Goal: Information Seeking & Learning: Learn about a topic

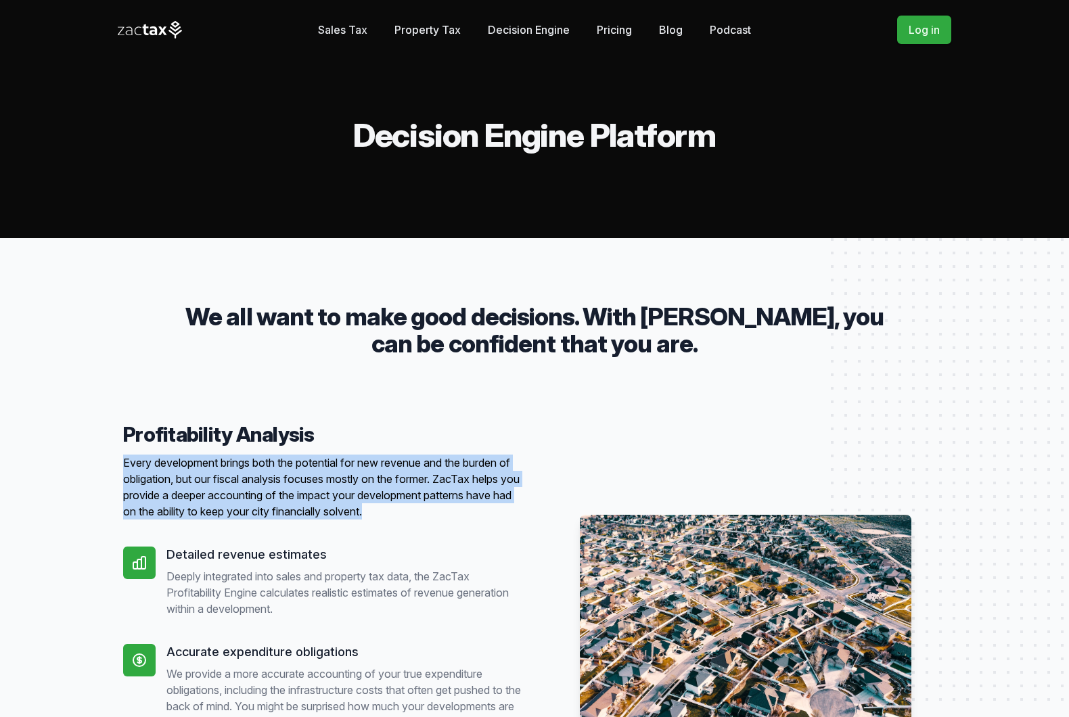
click at [668, 30] on link "Blog" at bounding box center [671, 29] width 24 height 27
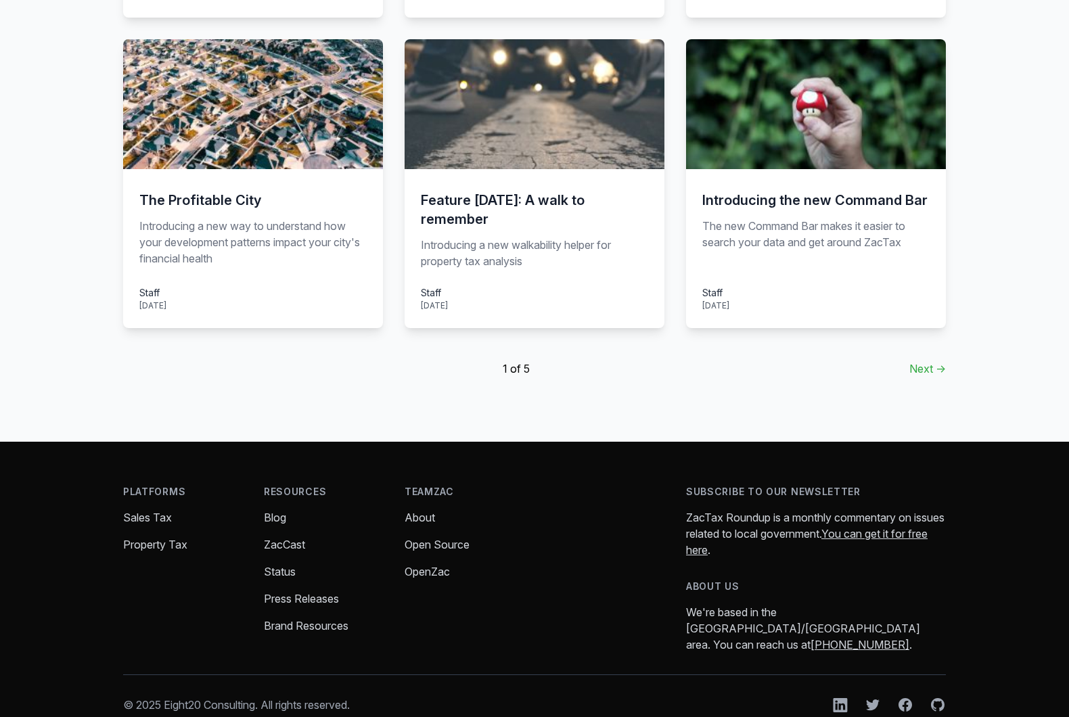
scroll to position [954, 0]
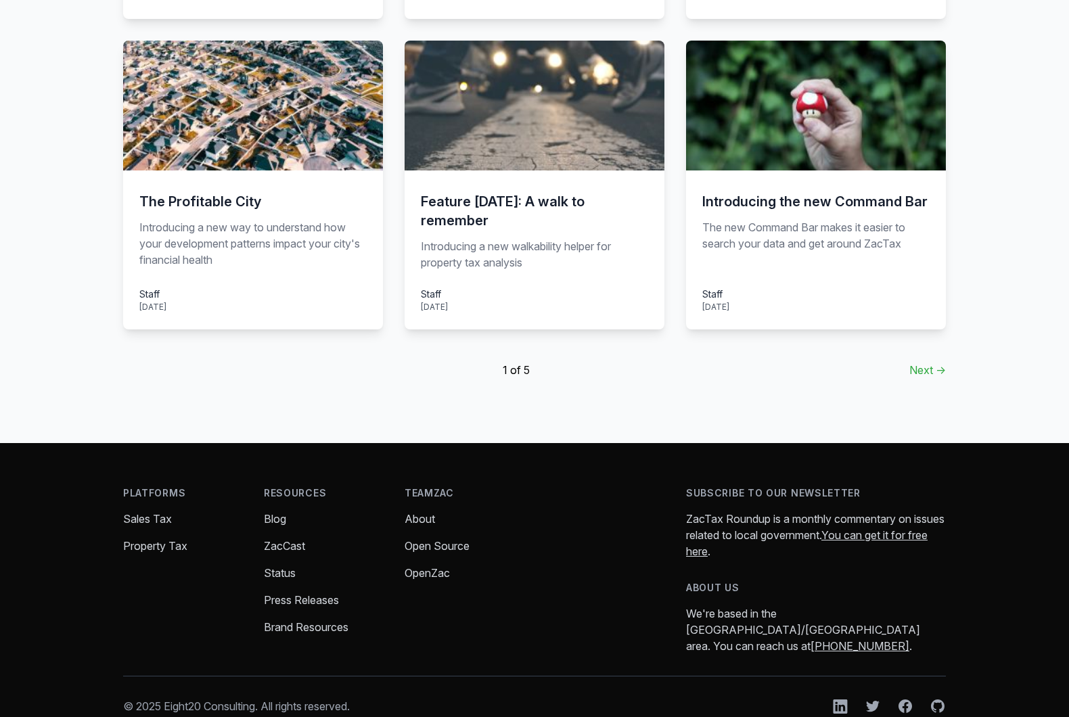
click at [918, 362] on link "Next →" at bounding box center [928, 370] width 37 height 16
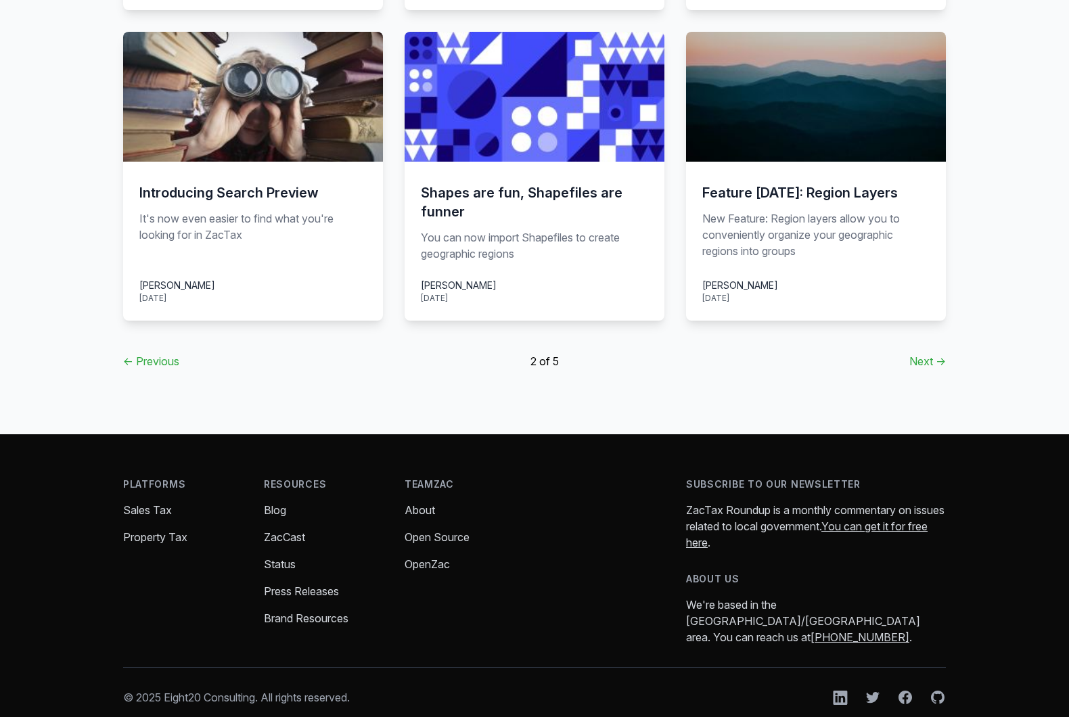
scroll to position [979, 0]
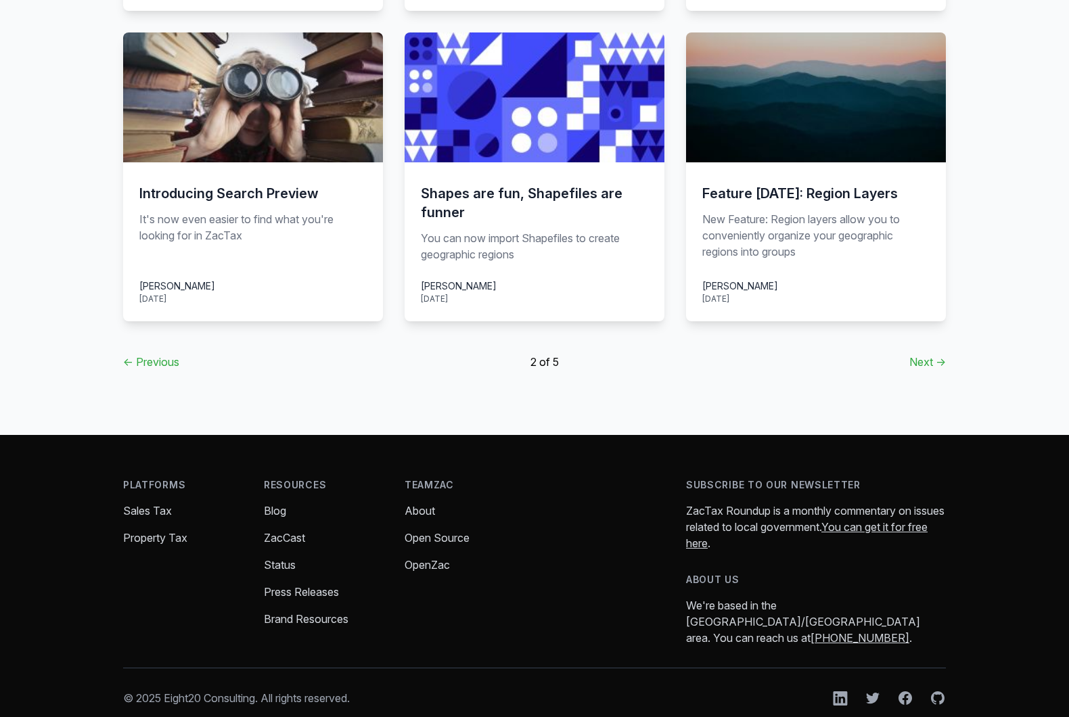
click at [934, 354] on link "Next →" at bounding box center [928, 362] width 37 height 16
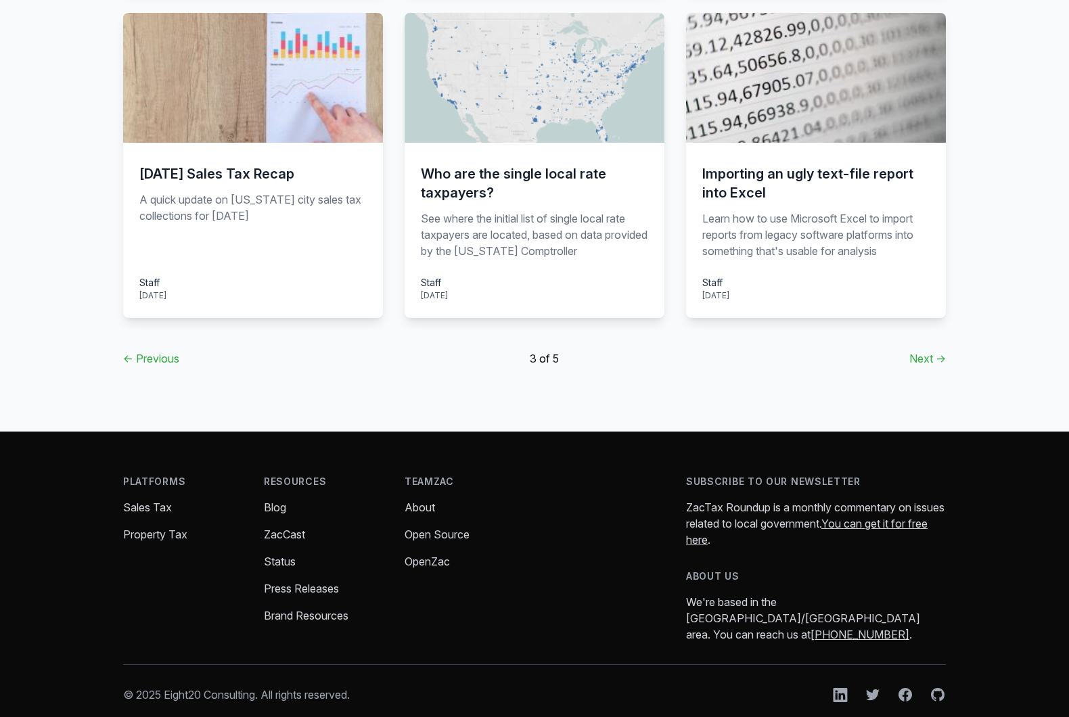
scroll to position [1006, 0]
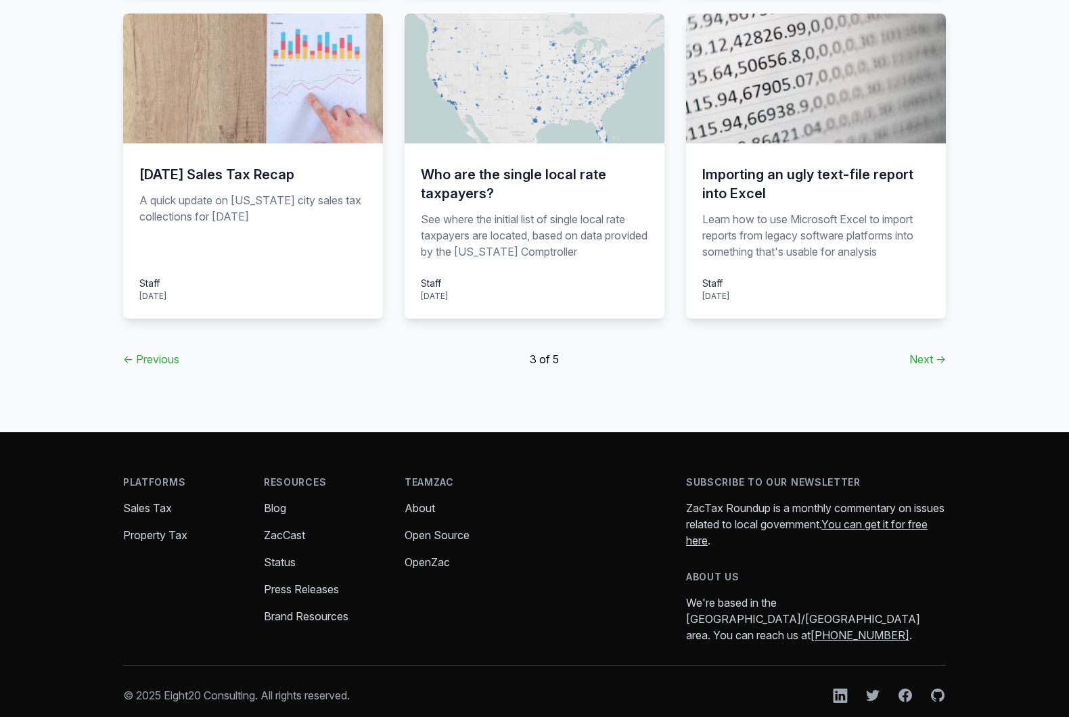
click at [924, 358] on link "Next →" at bounding box center [928, 359] width 37 height 16
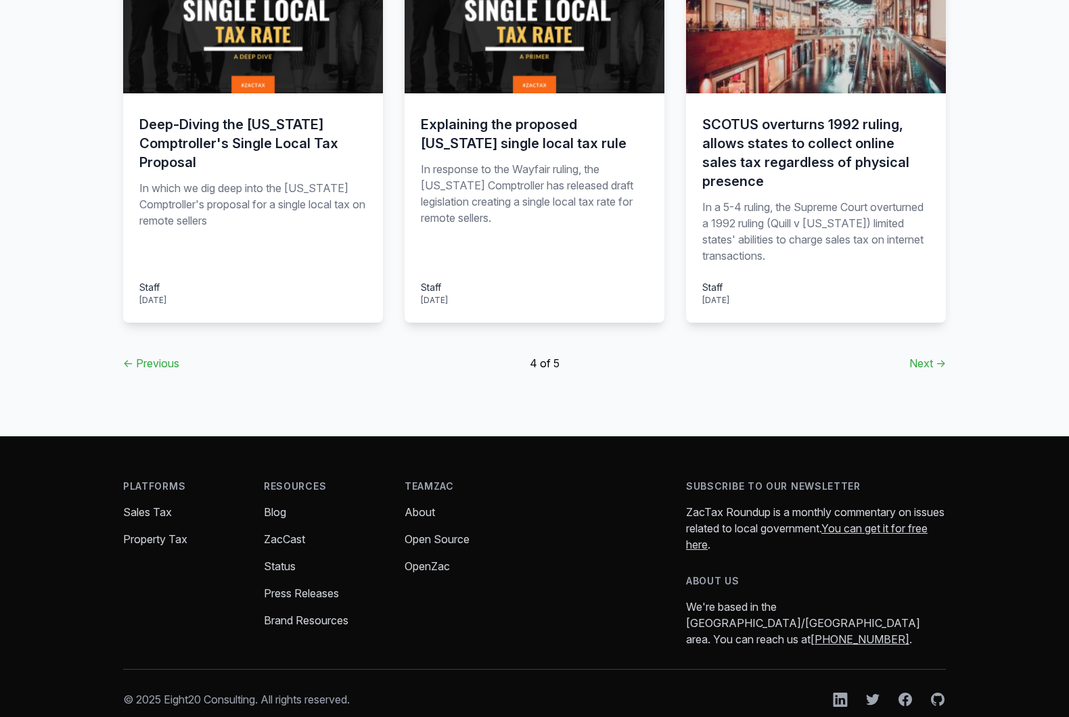
scroll to position [1044, 0]
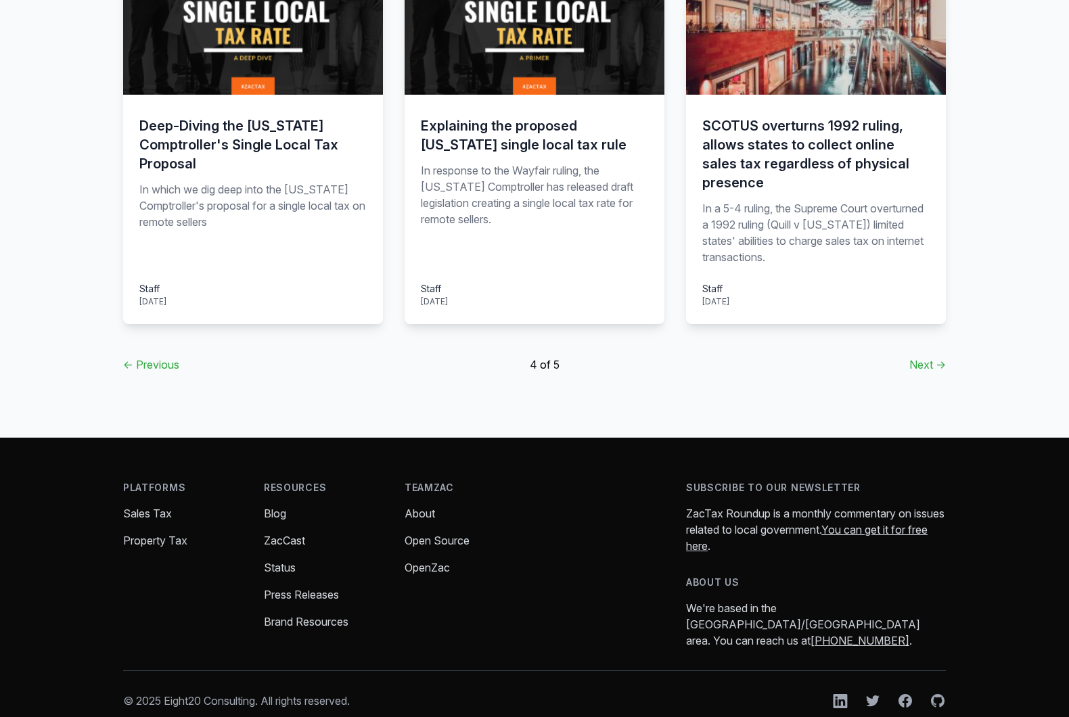
click at [937, 357] on link "Next →" at bounding box center [928, 365] width 37 height 16
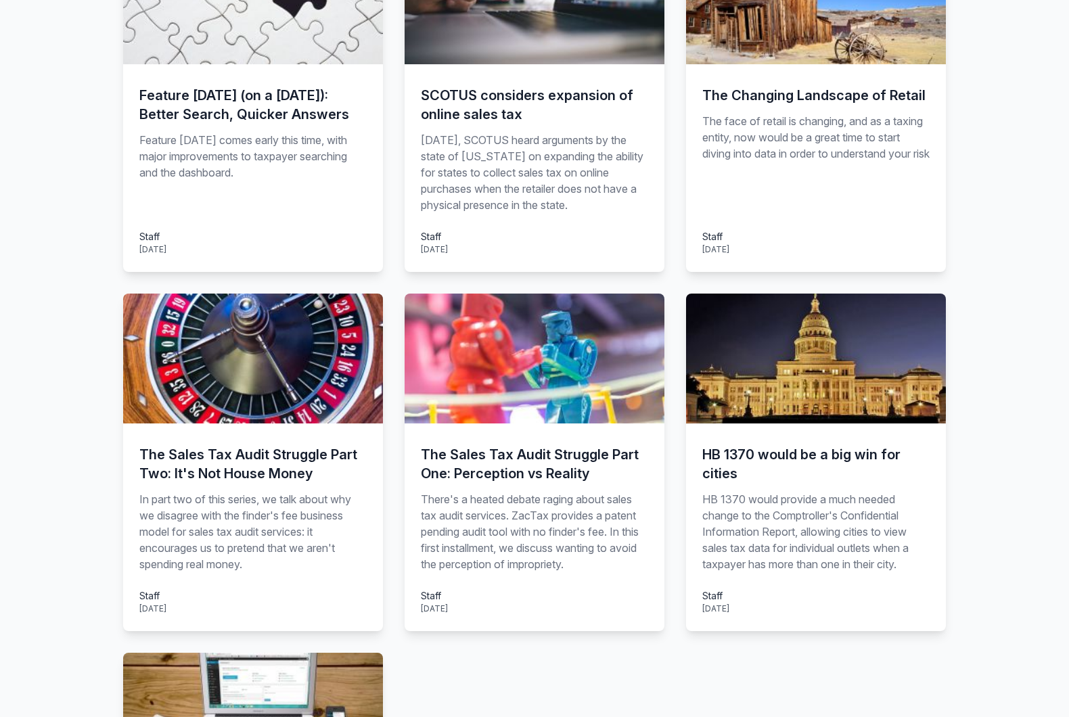
scroll to position [341, 0]
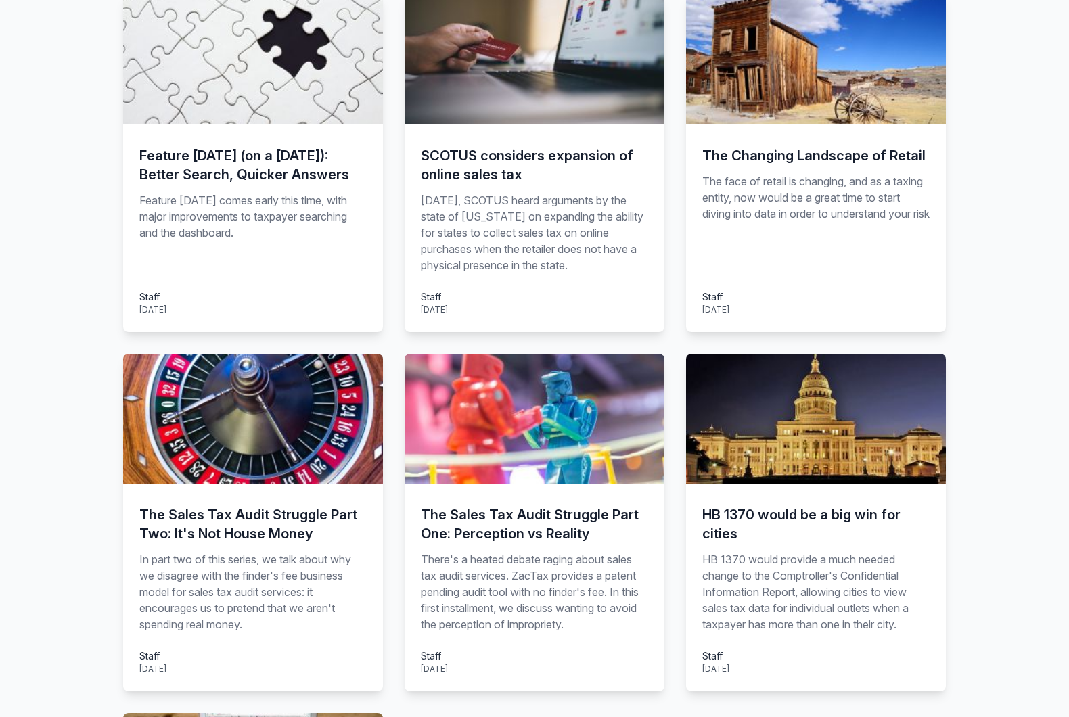
click at [805, 223] on p "The face of retail is changing, and as a taxing entity, now would be a great ti…" at bounding box center [815, 223] width 227 height 100
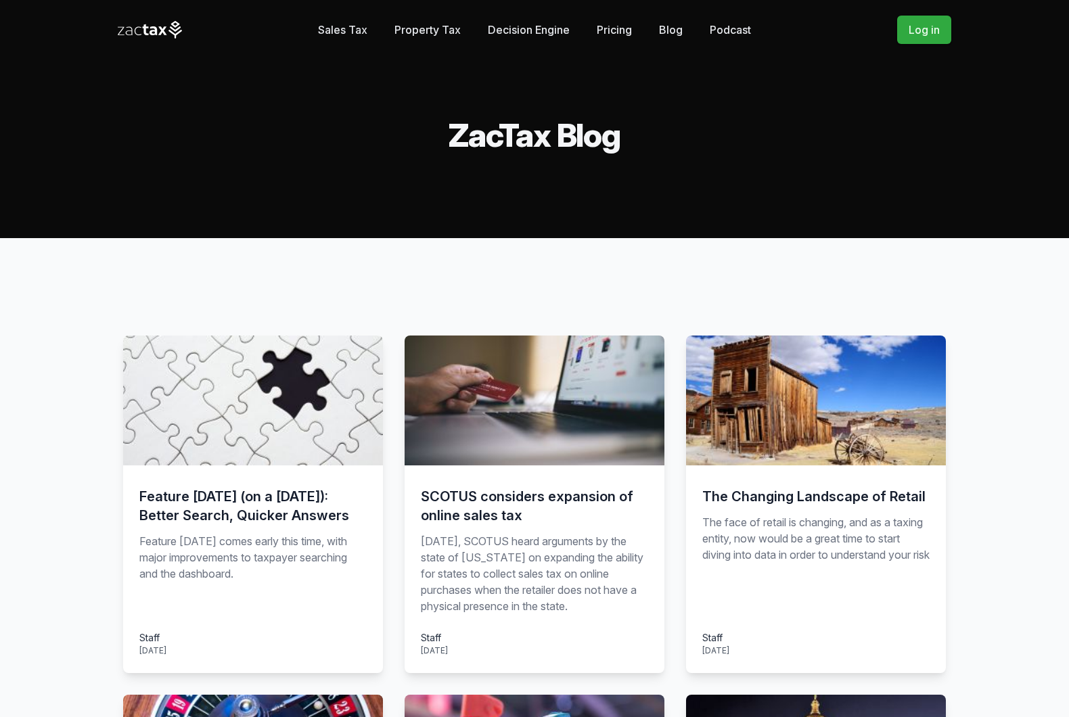
scroll to position [0, 0]
click at [156, 33] on icon at bounding box center [153, 30] width 7 height 9
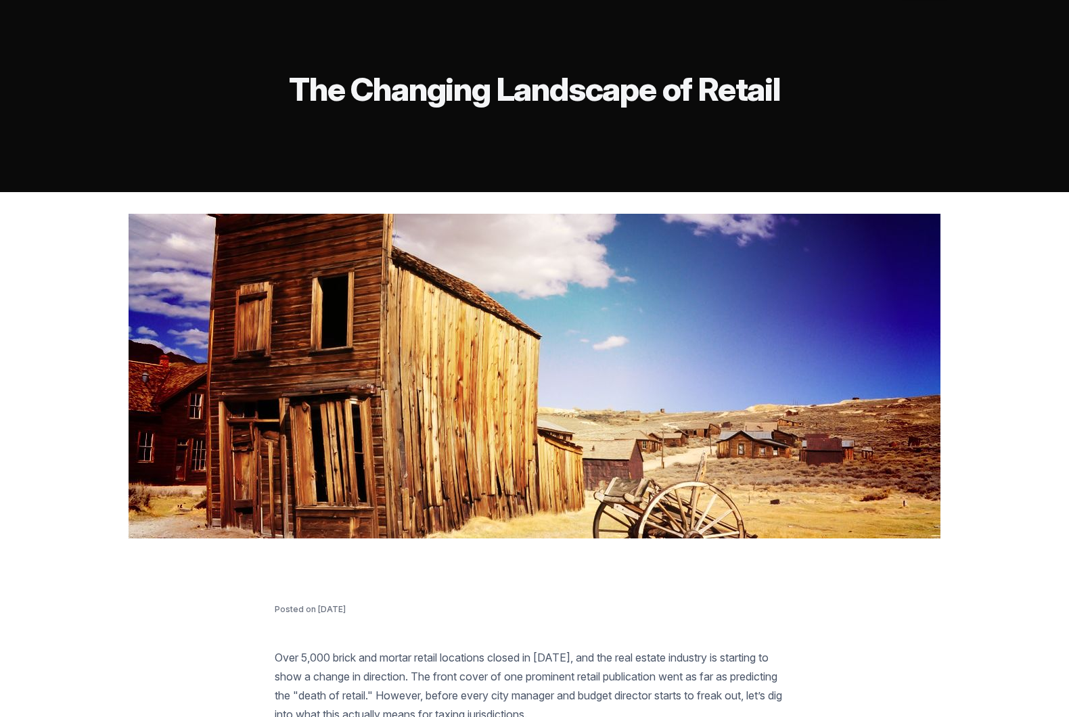
scroll to position [30, 0]
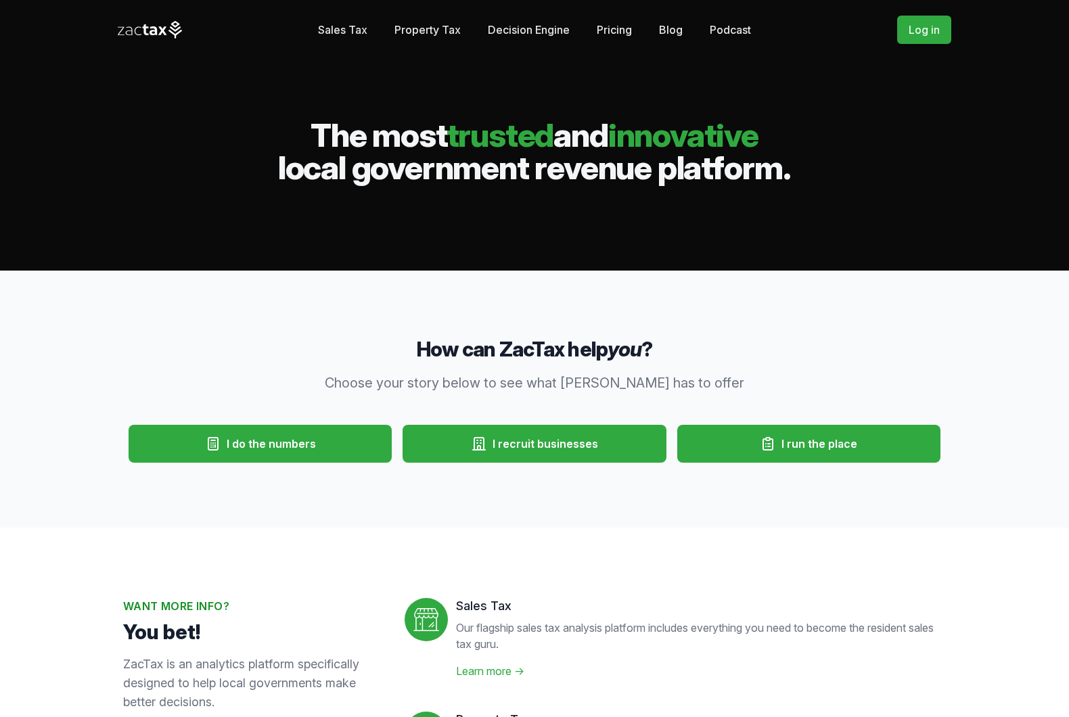
click at [675, 32] on link "Blog" at bounding box center [671, 29] width 24 height 27
